Goal: Check status: Check status

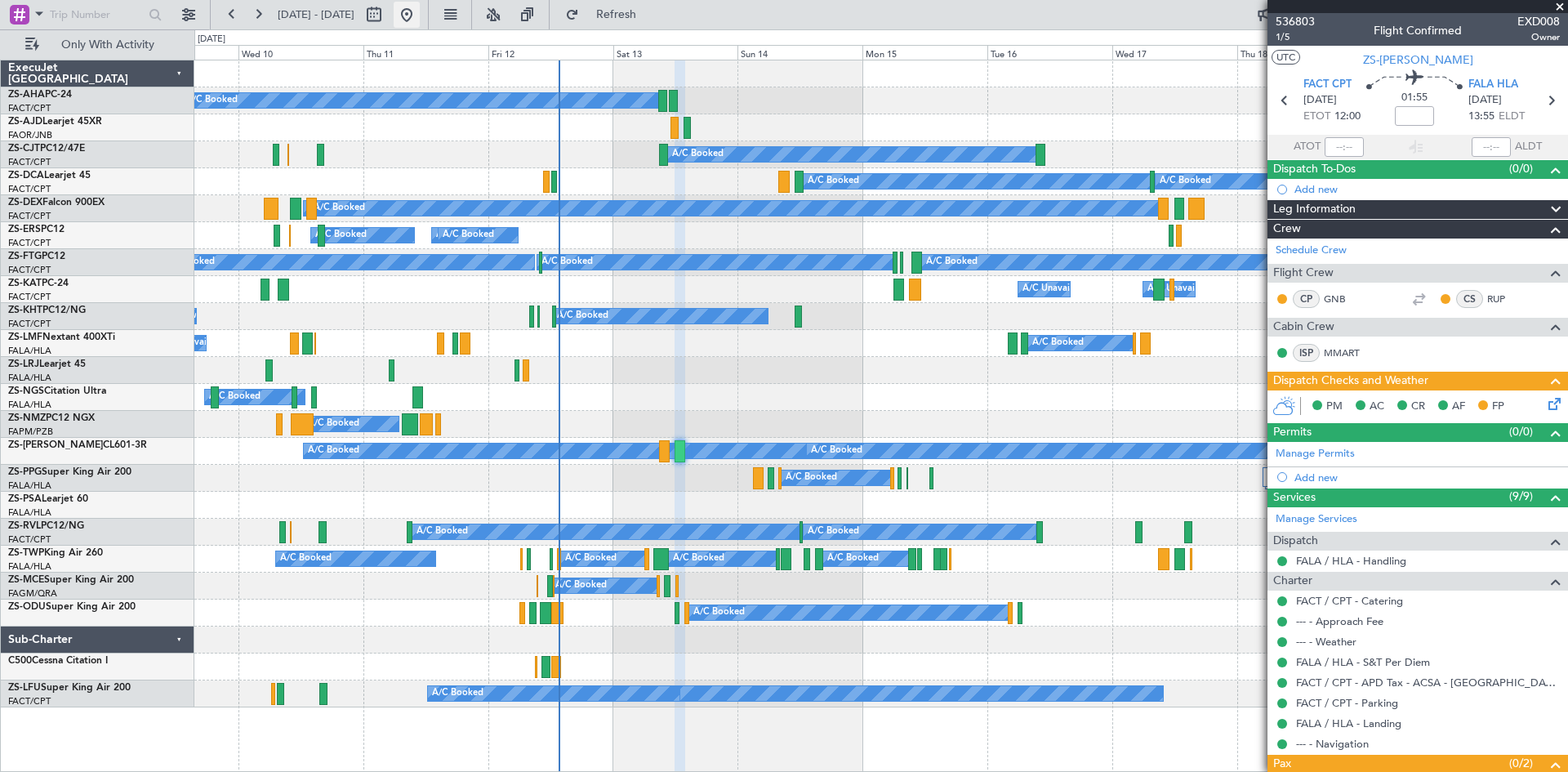
click at [420, 17] on button at bounding box center [406, 15] width 26 height 26
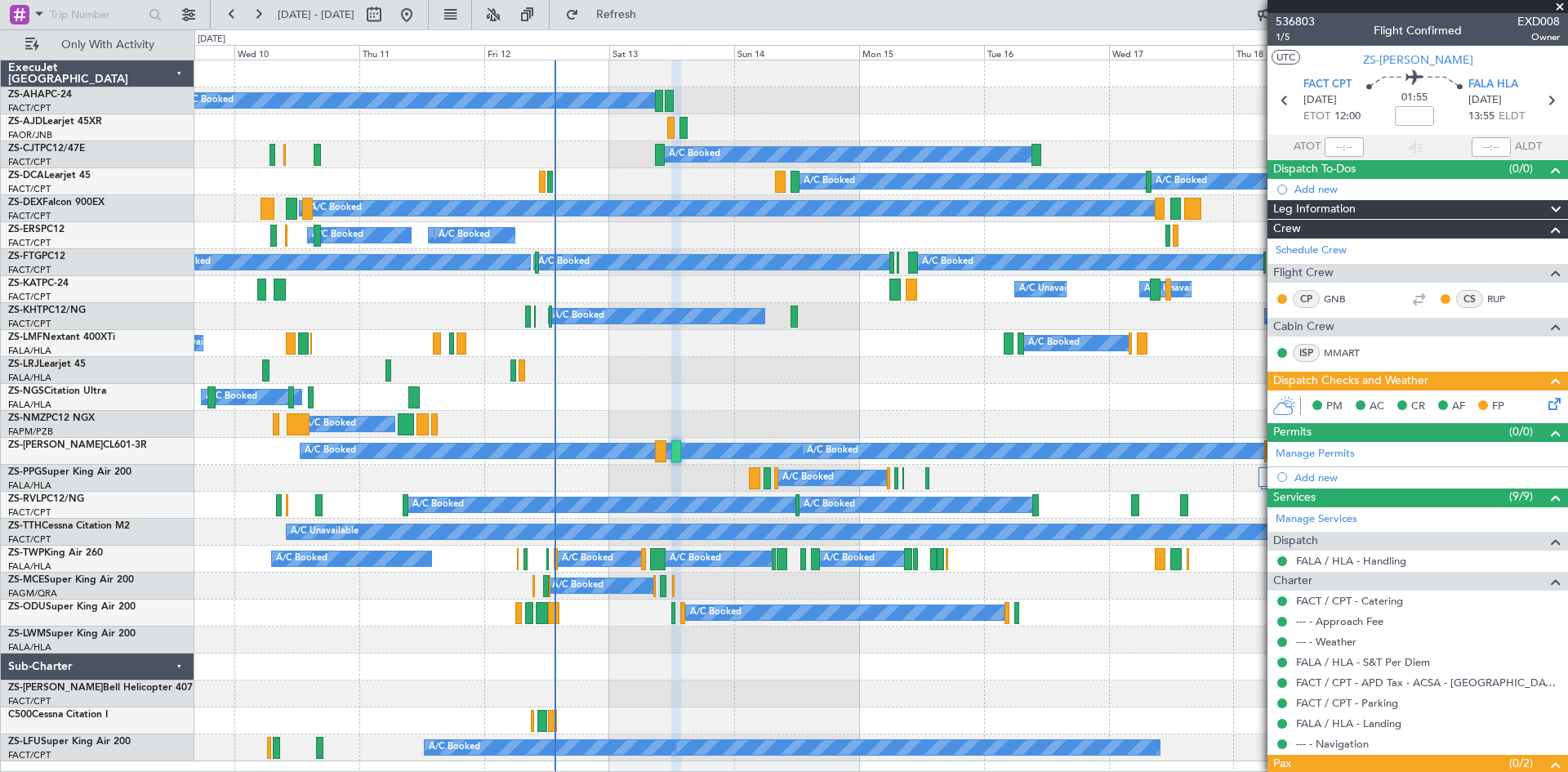
click at [653, 379] on div "A/C Booked A/C Booked" at bounding box center [880, 370] width 1372 height 27
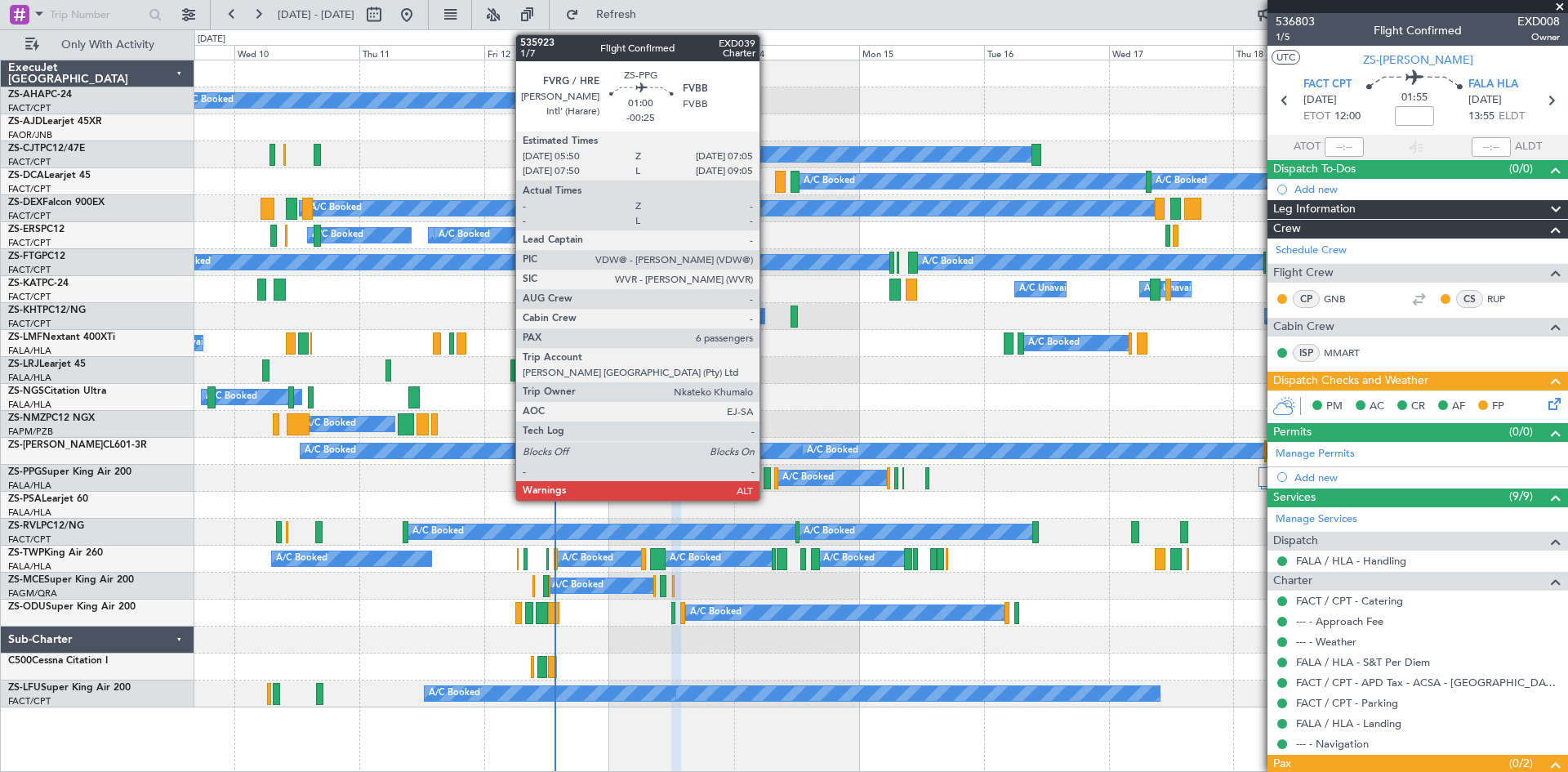
click at [767, 486] on div at bounding box center [766, 478] width 6 height 22
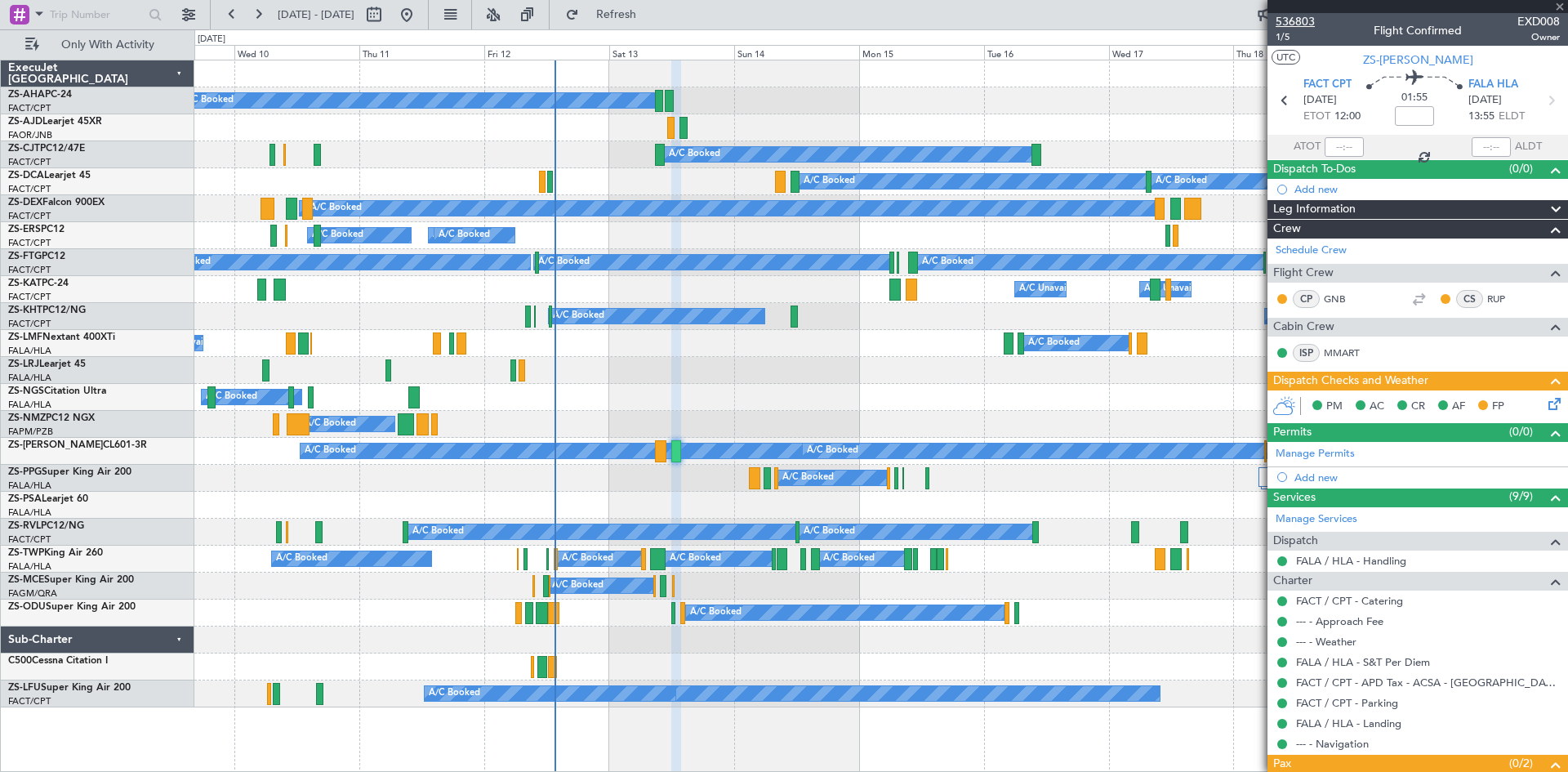
type input "-00:25"
type input "6"
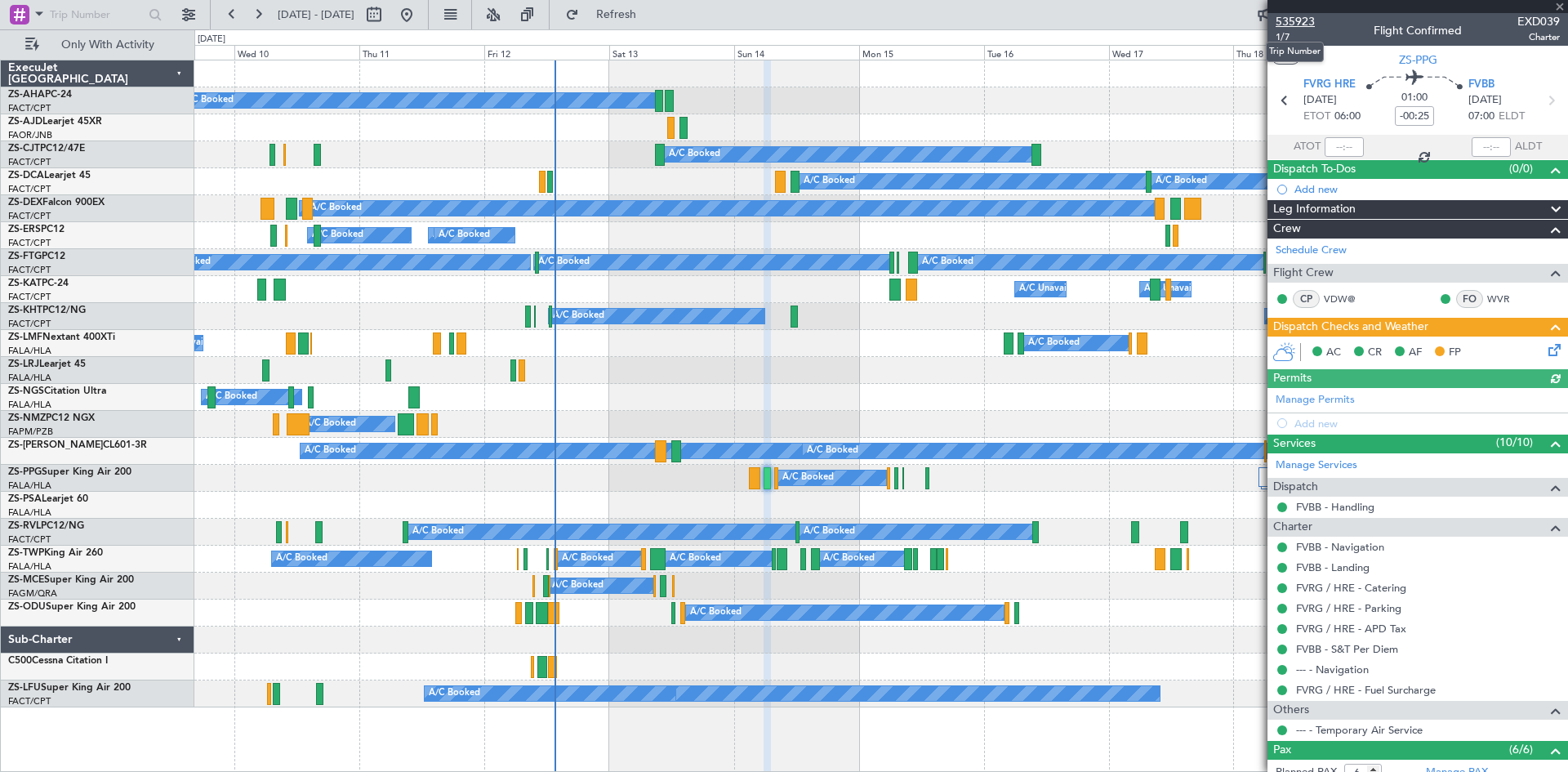
click at [1292, 18] on span "535923" at bounding box center [1295, 21] width 39 height 18
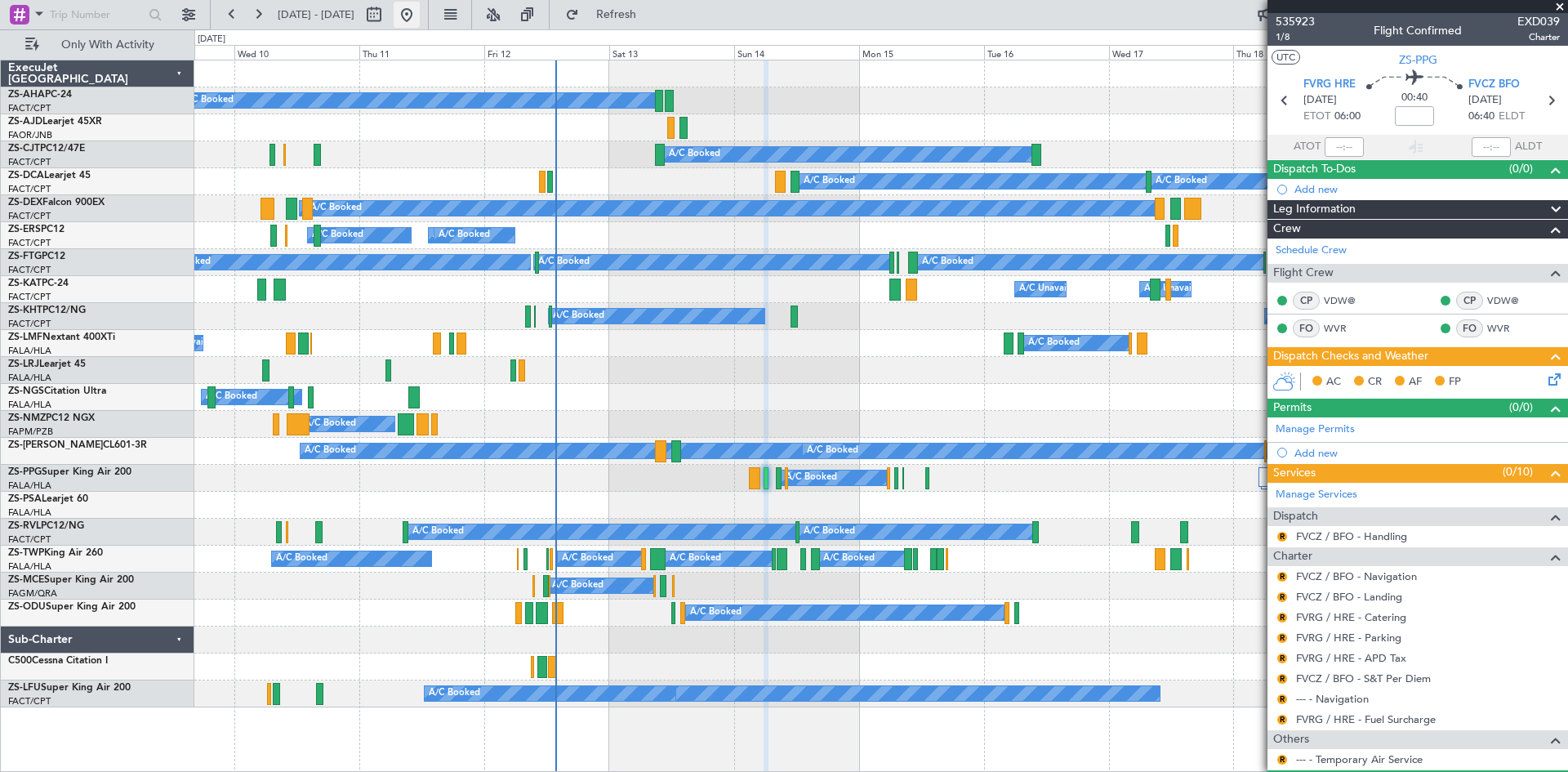
click at [420, 11] on button at bounding box center [406, 15] width 26 height 26
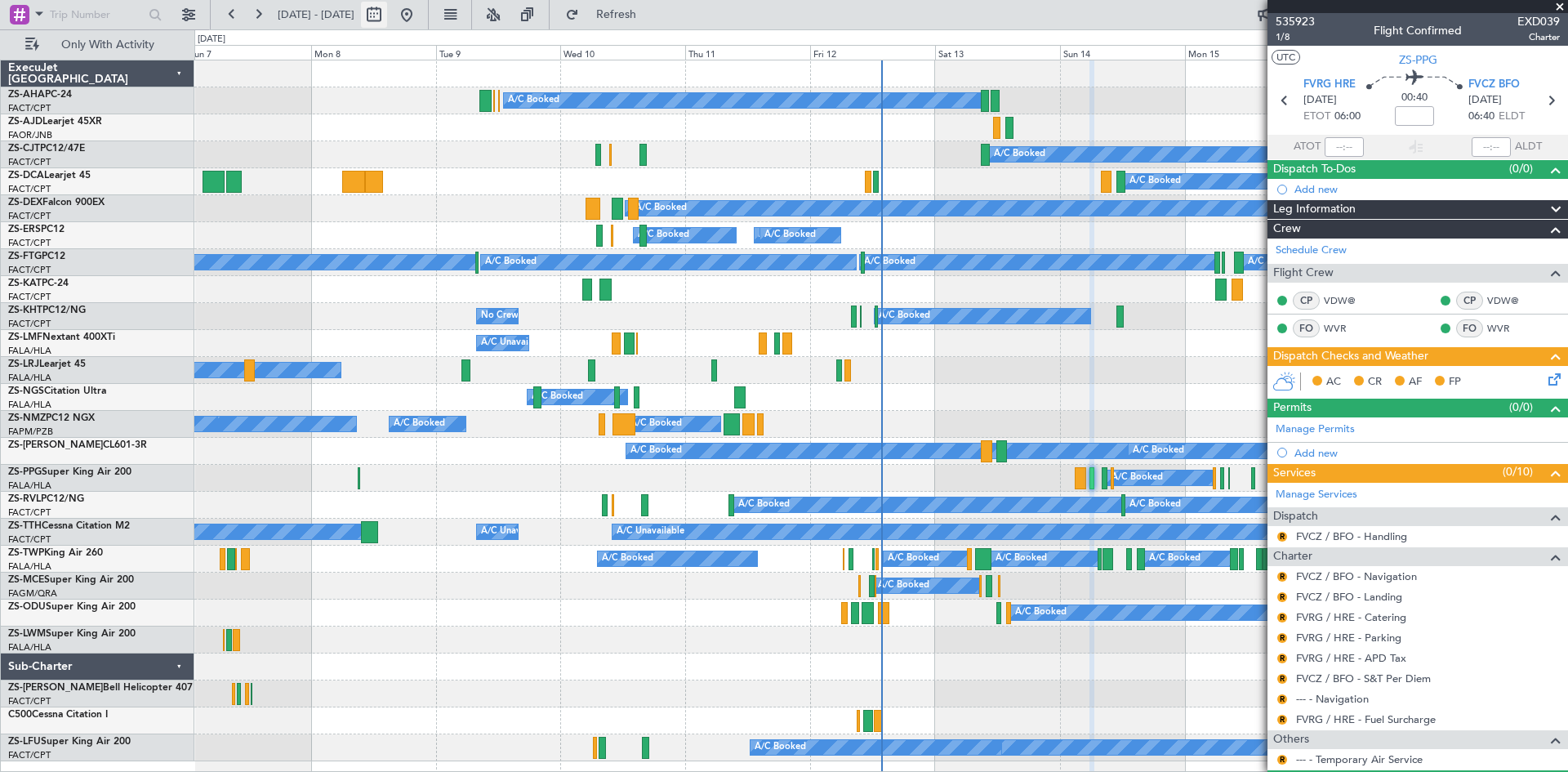
click at [387, 14] on button at bounding box center [374, 15] width 26 height 26
select select "9"
select select "2025"
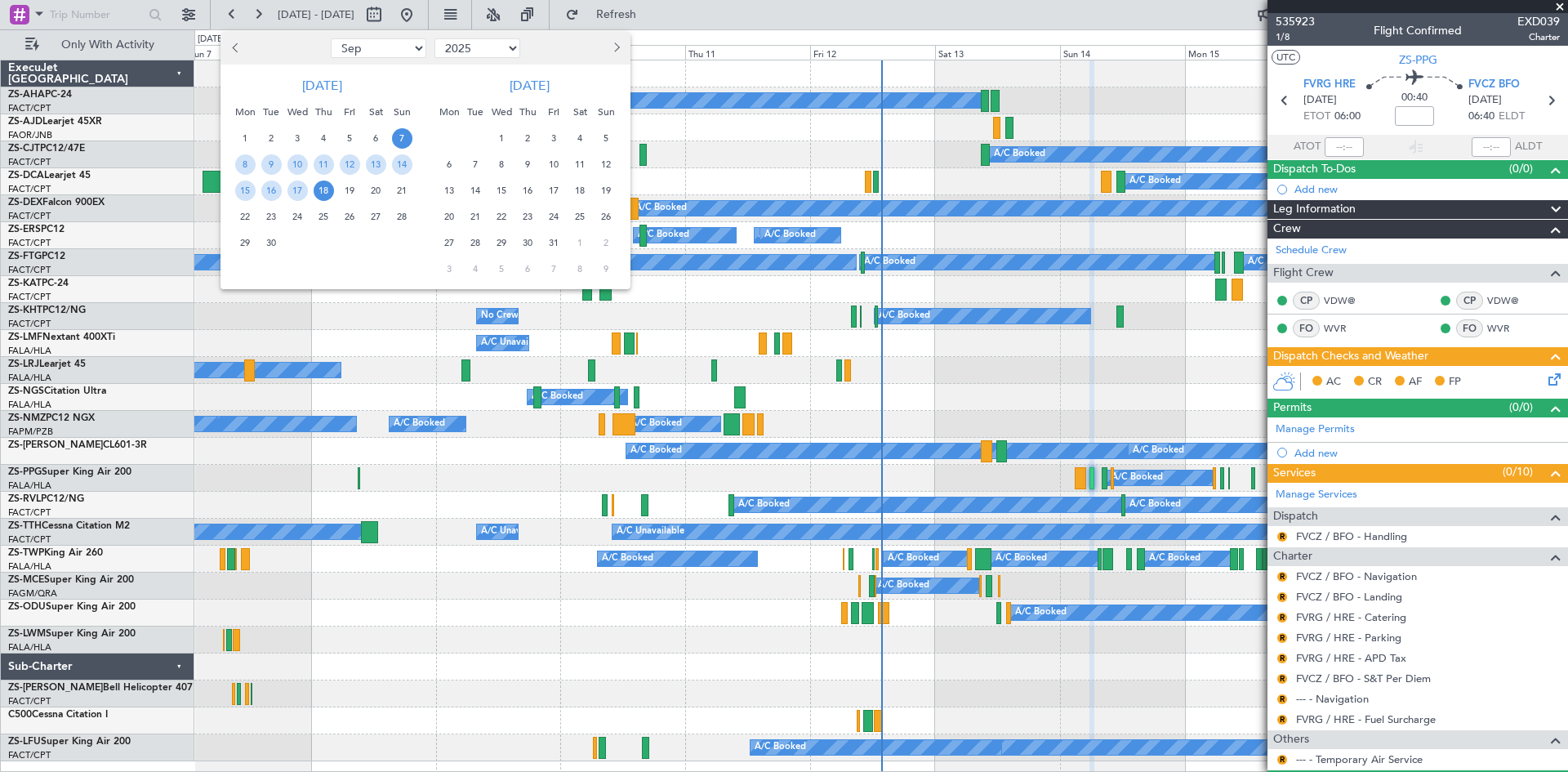
click at [378, 188] on span "20" at bounding box center [376, 191] width 20 height 20
click at [353, 162] on span "12" at bounding box center [350, 164] width 20 height 20
click at [247, 189] on span "15" at bounding box center [245, 191] width 20 height 20
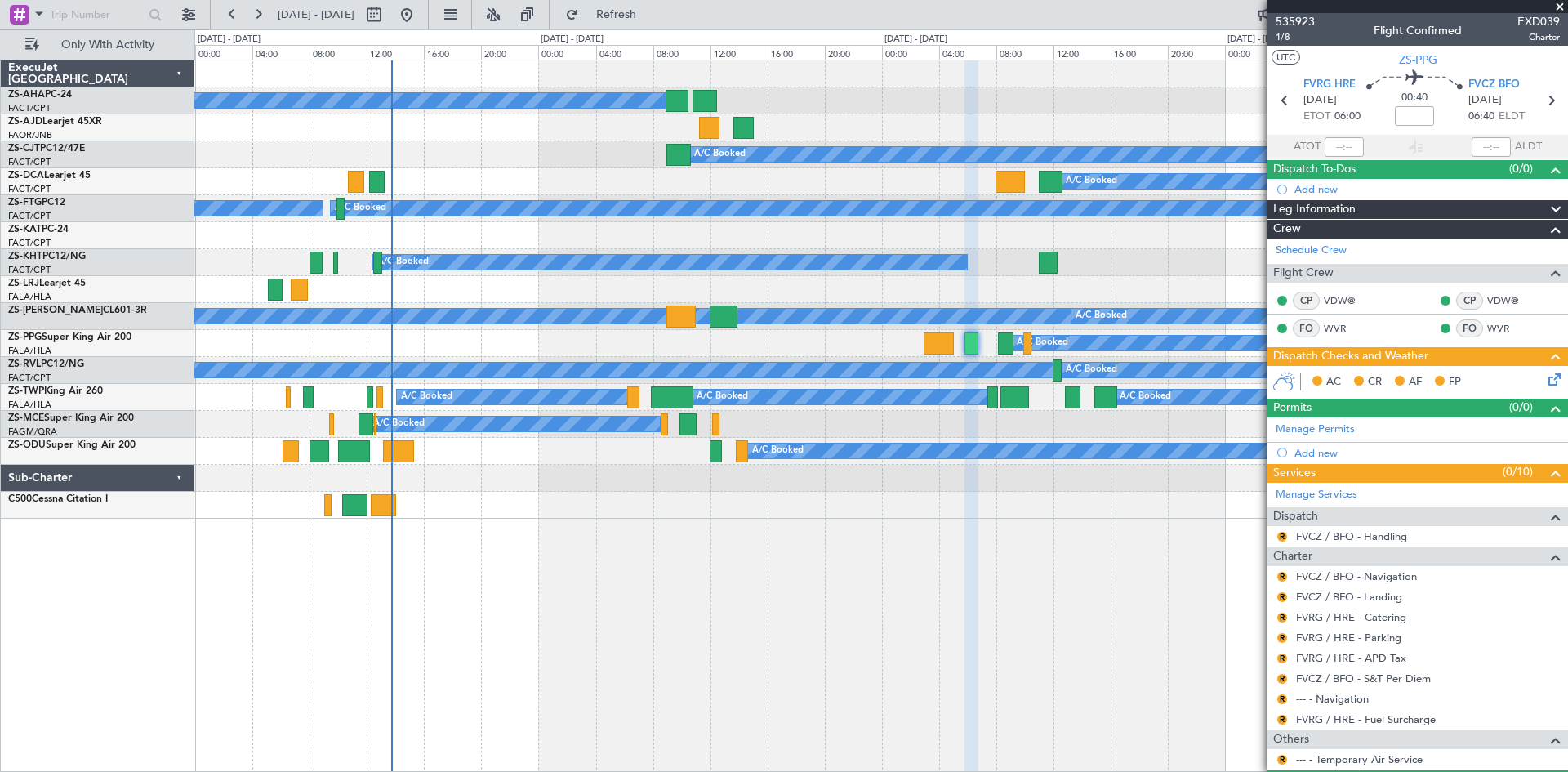
drag, startPoint x: 1559, startPoint y: 4, endPoint x: 1551, endPoint y: 8, distance: 8.9
click at [1559, 4] on span at bounding box center [1560, 7] width 17 height 15
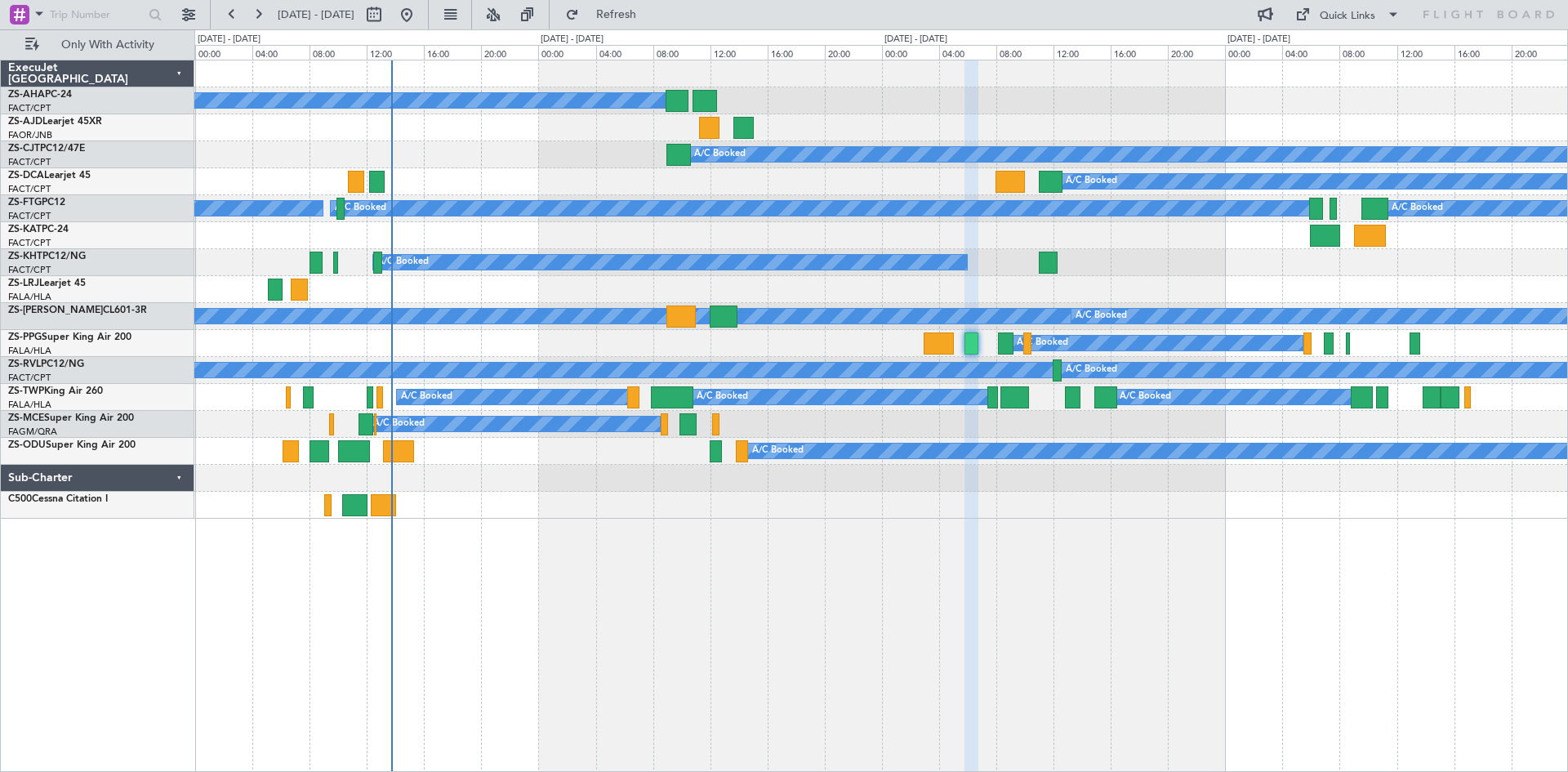
type input "0"
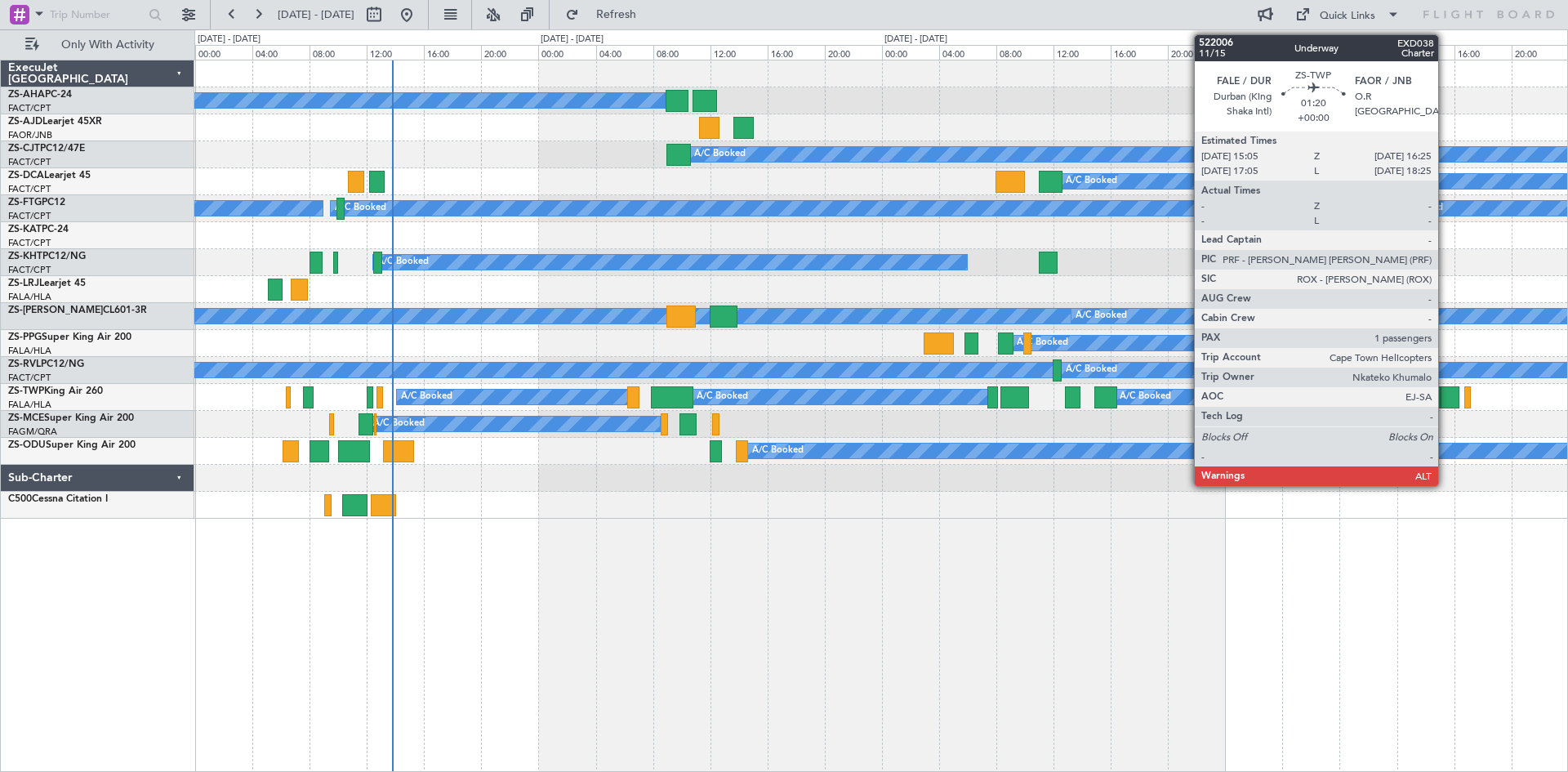
click at [1445, 405] on div at bounding box center [1450, 398] width 19 height 22
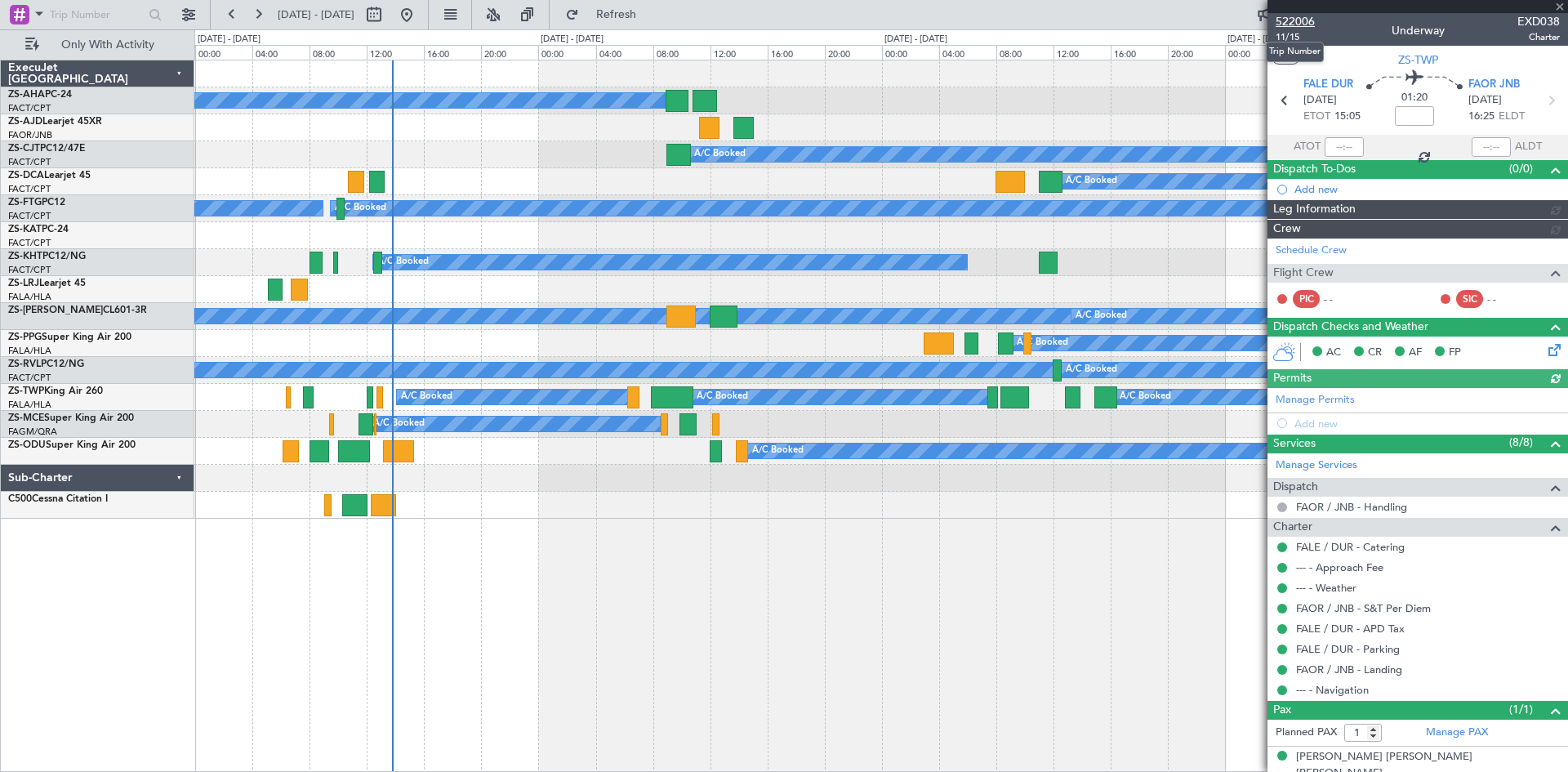
click at [1303, 20] on span "522006" at bounding box center [1295, 21] width 39 height 18
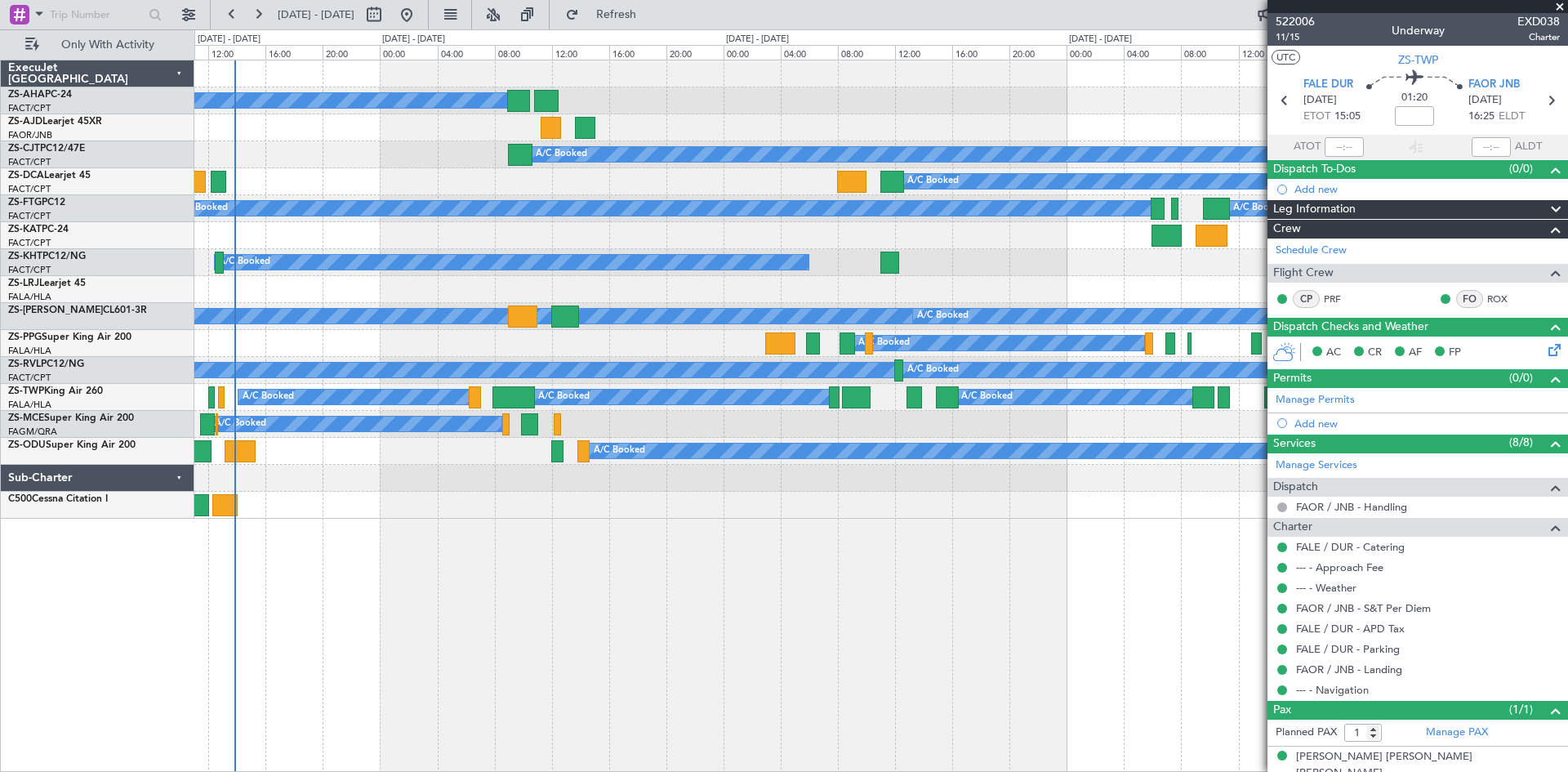
click at [941, 545] on div "A/C Booked A/C Booked A/C Booked A/C Booked A/C Booked A/C Booked A/C Booked A/…" at bounding box center [881, 416] width 1373 height 713
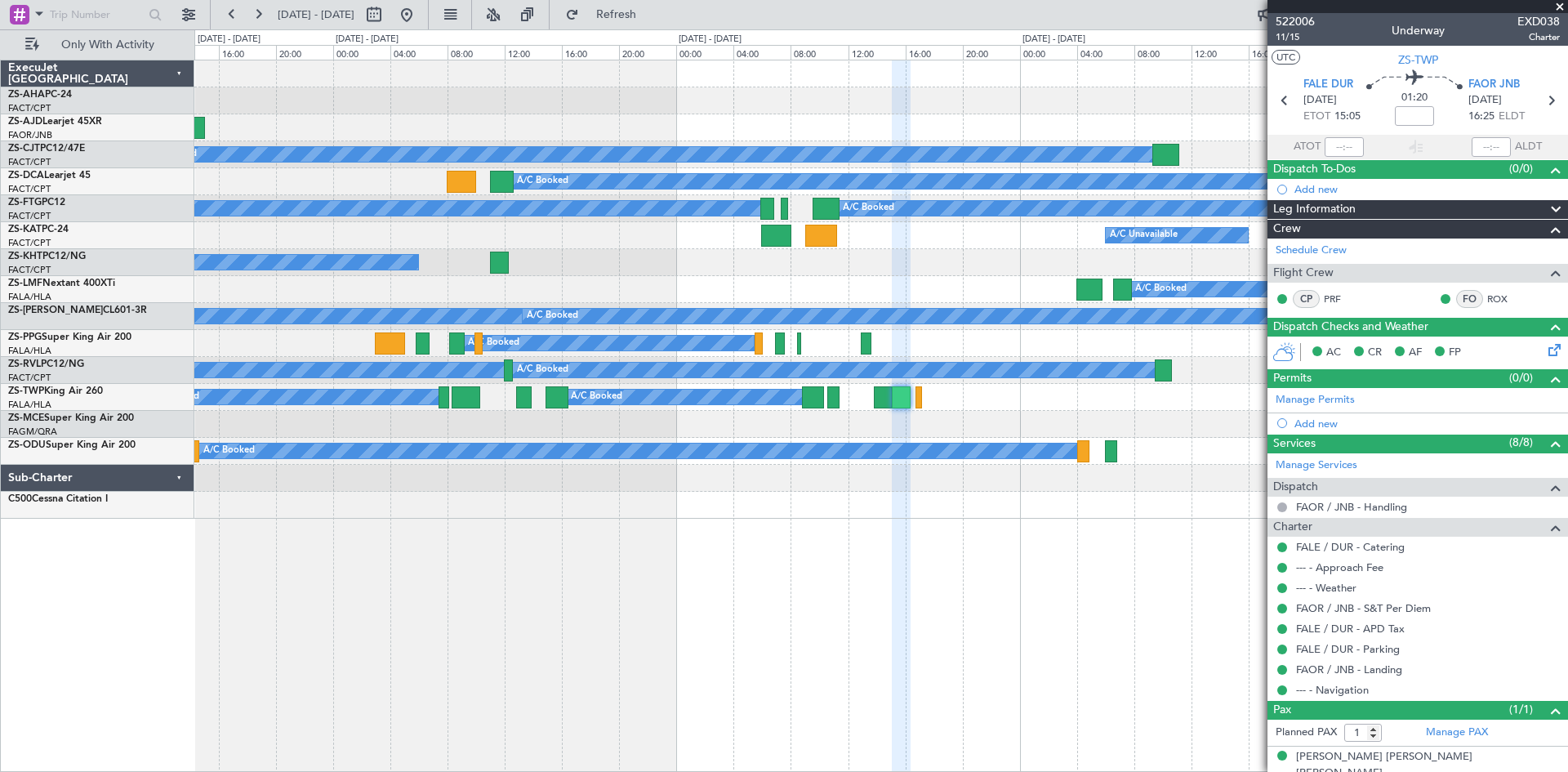
click at [685, 556] on div "A/C Booked A/C Booked A/C Booked A/C Booked A/C Booked A/C Booked A/C Unavailab…" at bounding box center [881, 416] width 1373 height 713
